Goal: Information Seeking & Learning: Check status

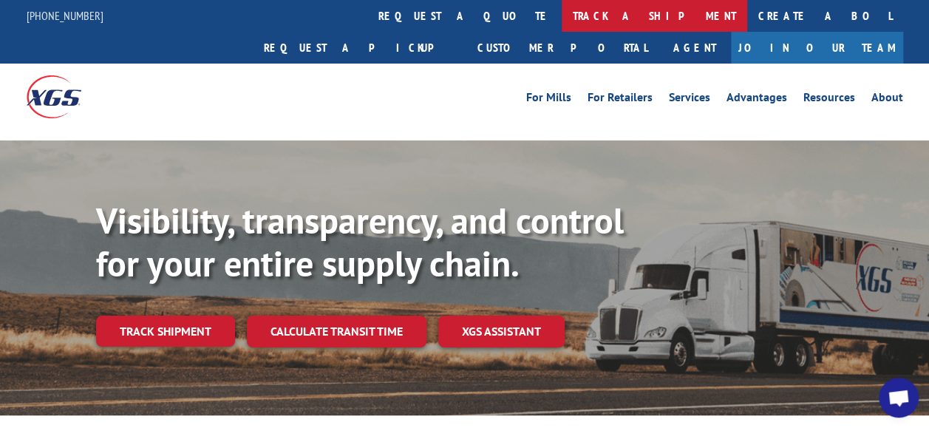
click at [562, 12] on link "track a shipment" at bounding box center [654, 16] width 185 height 32
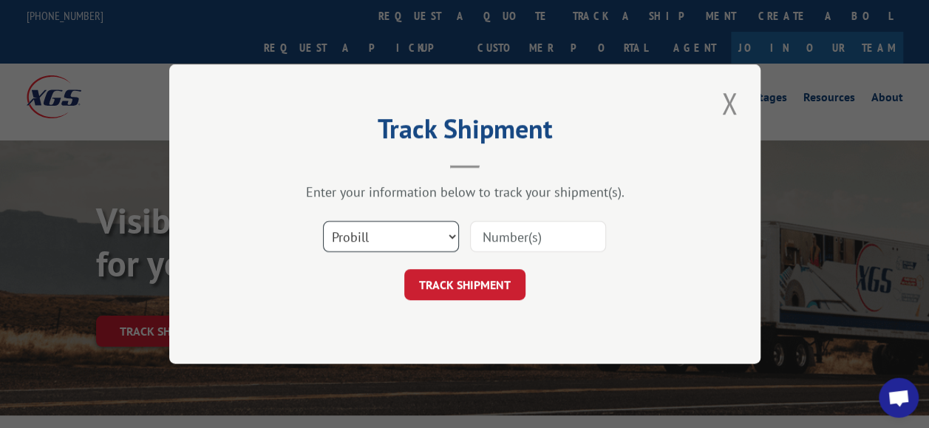
click at [443, 233] on select "Select category... Probill BOL PO" at bounding box center [391, 236] width 136 height 31
select select "bol"
click at [323, 221] on select "Select category... Probill BOL PO" at bounding box center [391, 236] width 136 height 31
click at [527, 241] on input at bounding box center [538, 236] width 136 height 31
type input "1696206507"
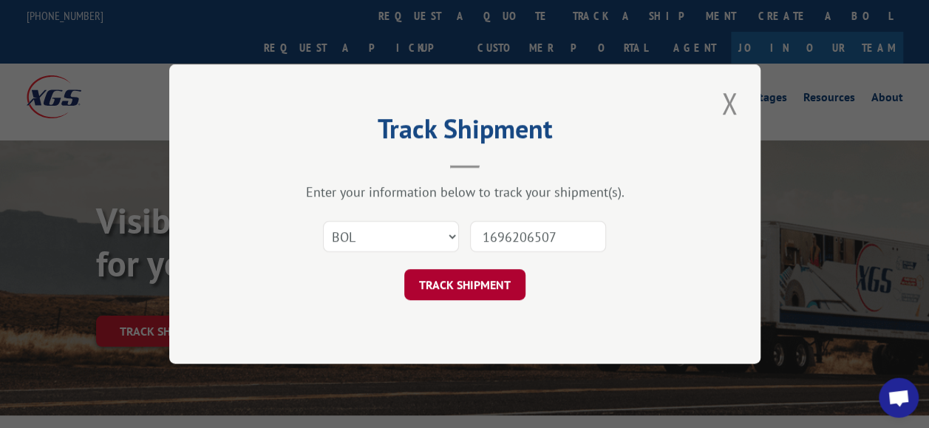
click at [464, 279] on button "TRACK SHIPMENT" at bounding box center [464, 284] width 121 height 31
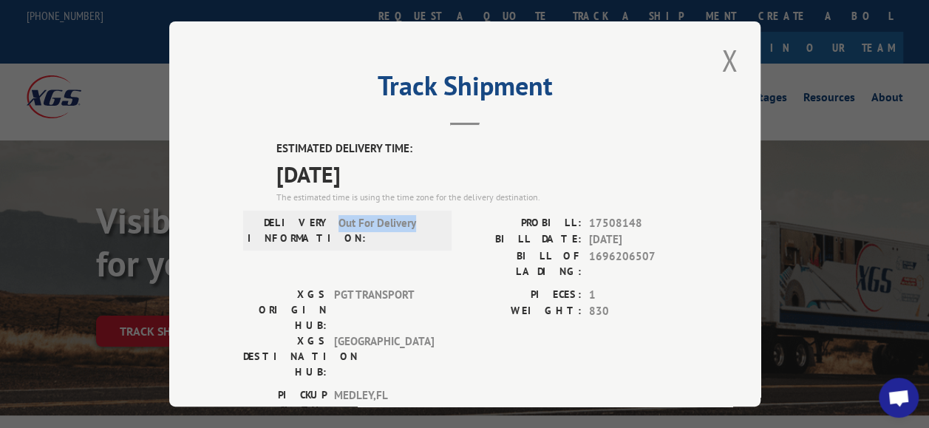
drag, startPoint x: 331, startPoint y: 219, endPoint x: 418, endPoint y: 221, distance: 87.2
click at [418, 221] on div "DELIVERY INFORMATION: Out For Delivery" at bounding box center [348, 230] width 200 height 31
drag, startPoint x: 418, startPoint y: 221, endPoint x: 389, endPoint y: 219, distance: 29.6
click at [374, 236] on span "Fuera de entrega" at bounding box center [388, 230] width 100 height 31
